Goal: Transaction & Acquisition: Book appointment/travel/reservation

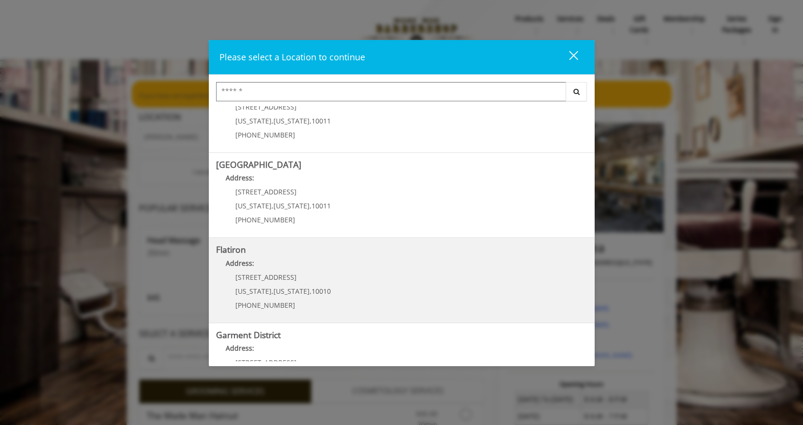
scroll to position [171, 0]
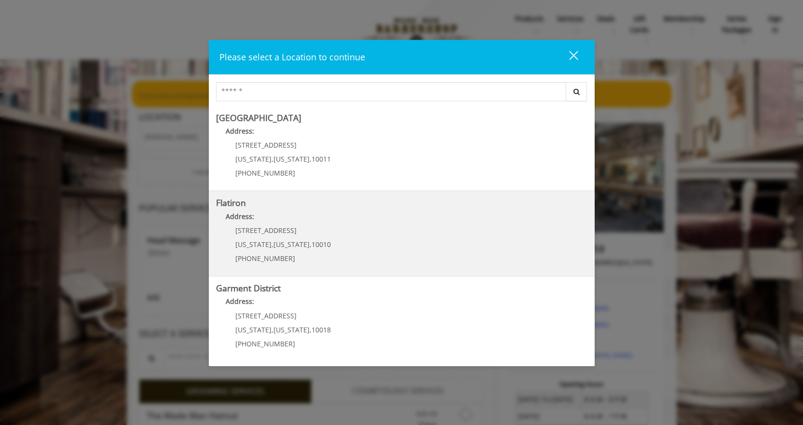
click at [311, 247] on span "10010" at bounding box center [320, 244] width 19 height 9
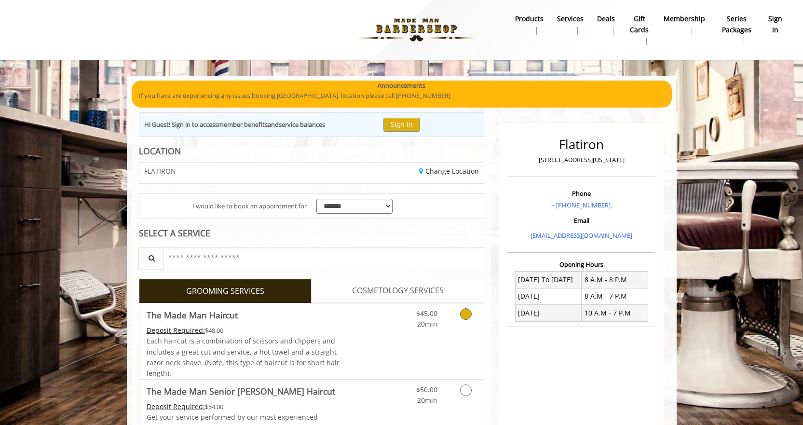
click at [372, 338] on link "Discounted Price" at bounding box center [368, 341] width 57 height 76
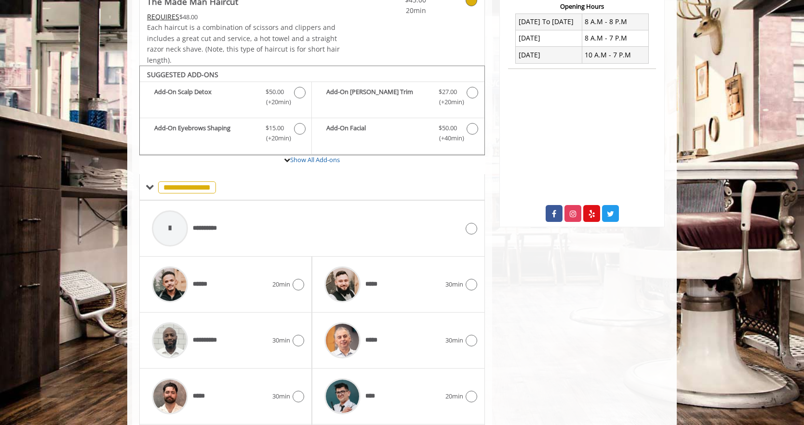
scroll to position [323, 0]
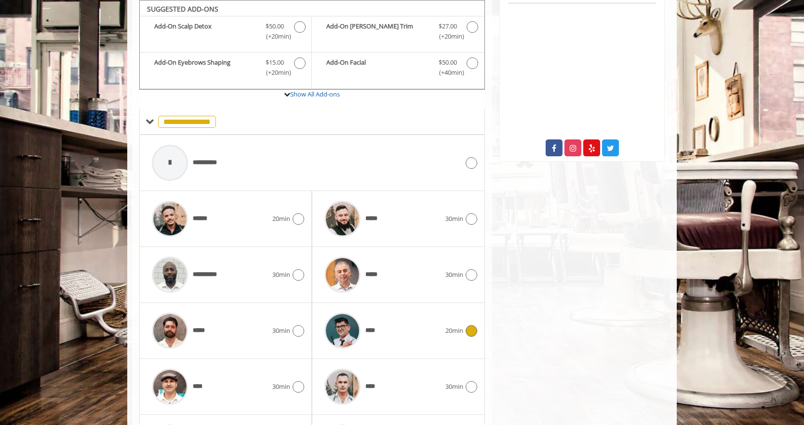
click at [377, 337] on span "****" at bounding box center [349, 331] width 58 height 46
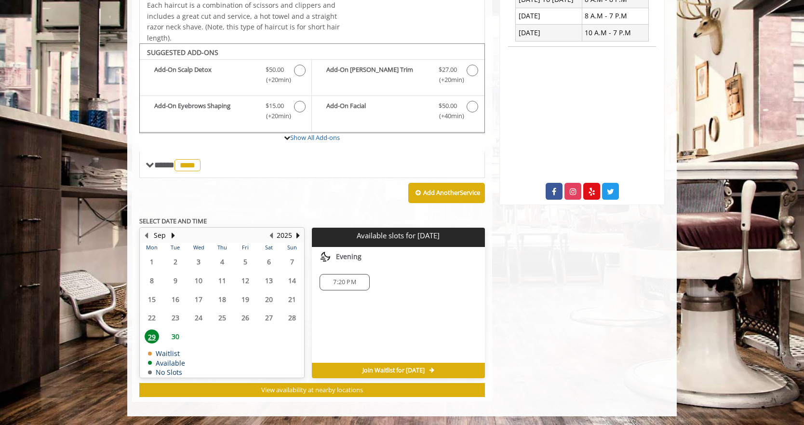
scroll to position [281, 0]
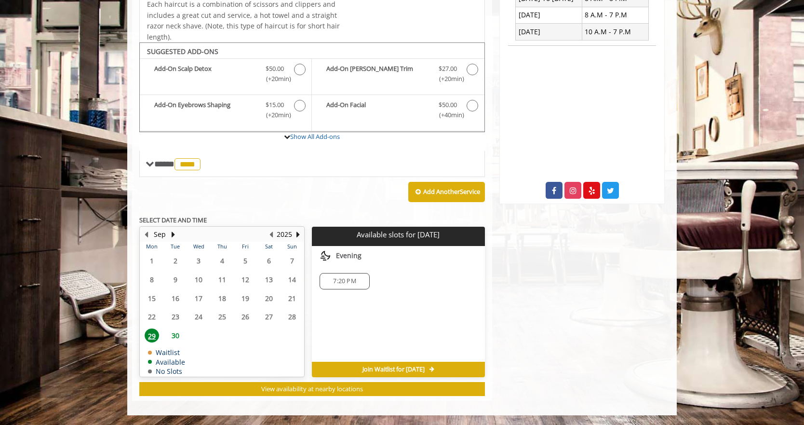
click at [175, 333] on span "30" at bounding box center [175, 335] width 14 height 14
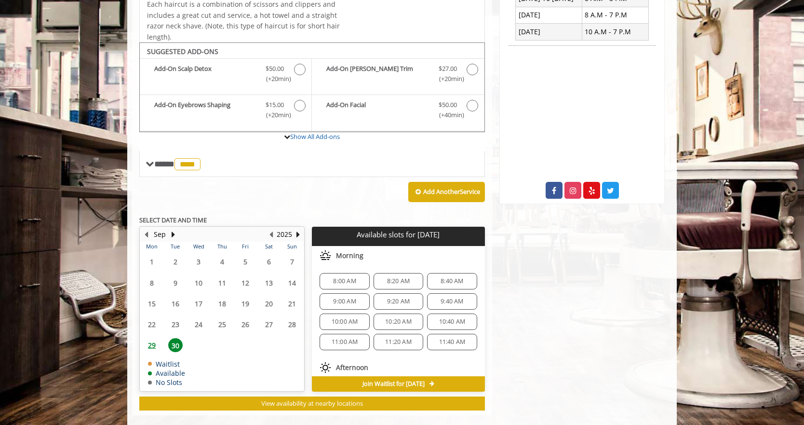
scroll to position [295, 0]
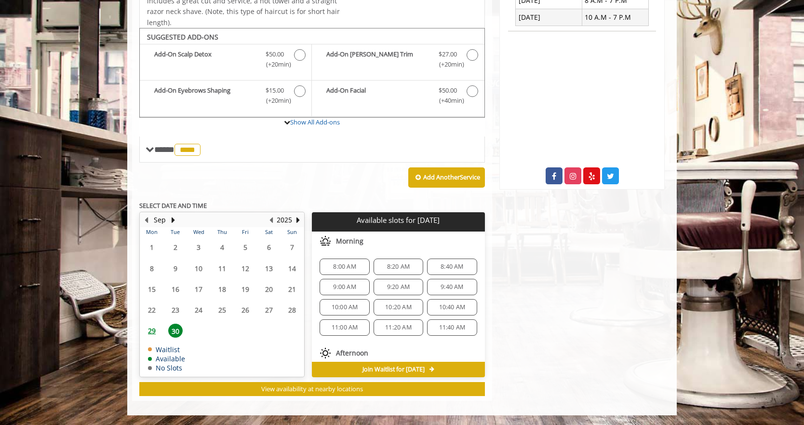
click at [153, 331] on span "29" at bounding box center [152, 330] width 14 height 14
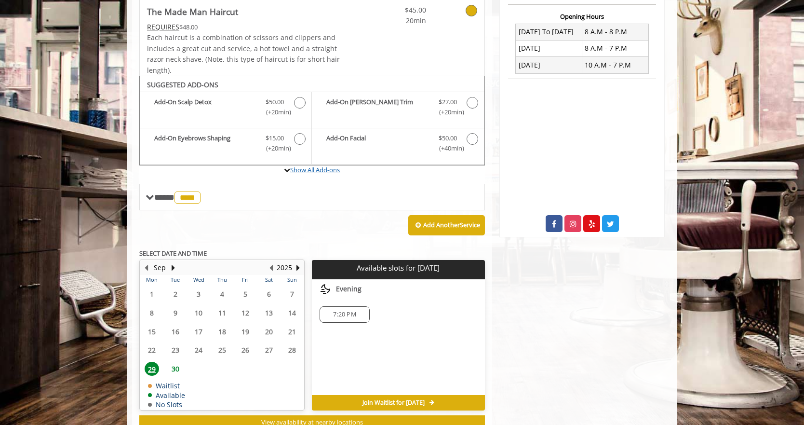
scroll to position [233, 0]
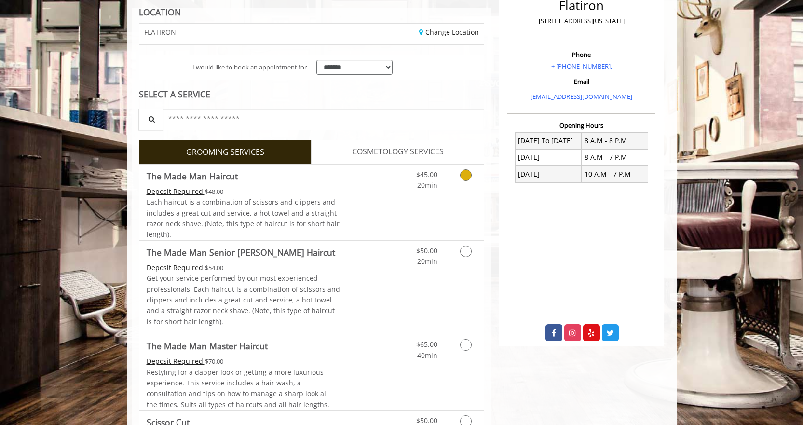
scroll to position [145, 0]
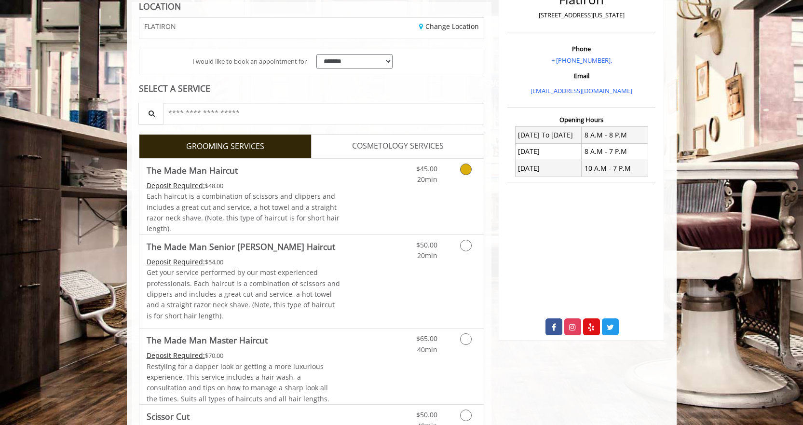
click at [294, 197] on span "Each haircut is a combination of scissors and clippers and includes a great cut…" at bounding box center [243, 211] width 193 height 41
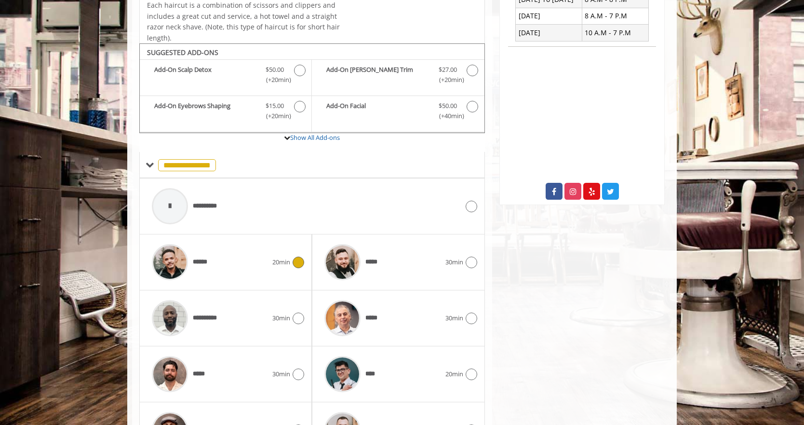
scroll to position [385, 0]
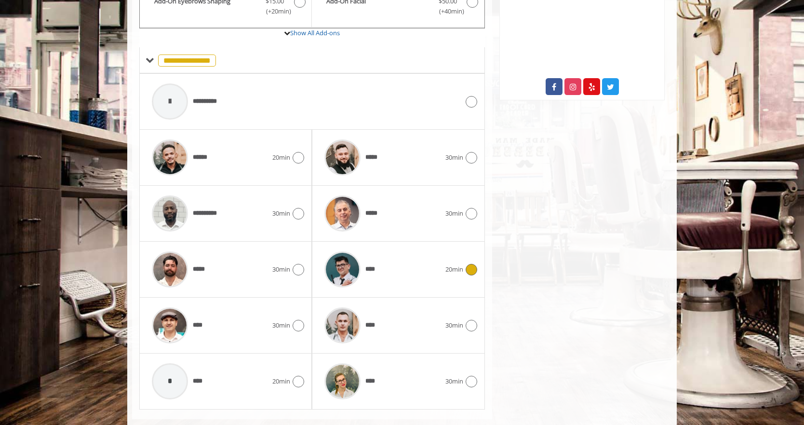
click at [389, 271] on div "****" at bounding box center [382, 269] width 125 height 46
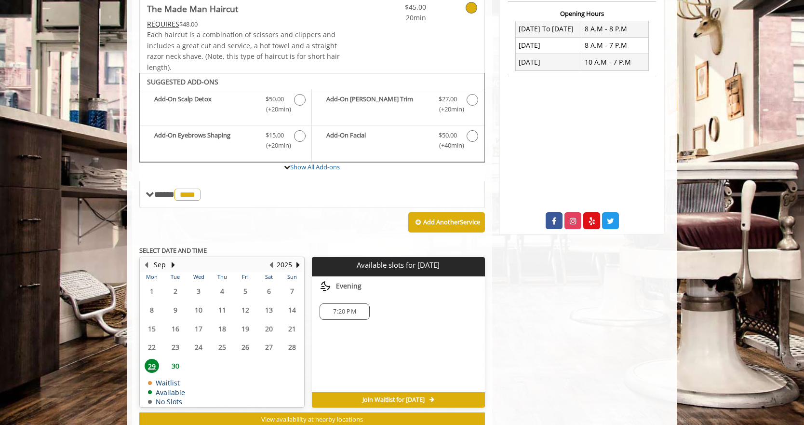
scroll to position [250, 0]
